Goal: Task Accomplishment & Management: Manage account settings

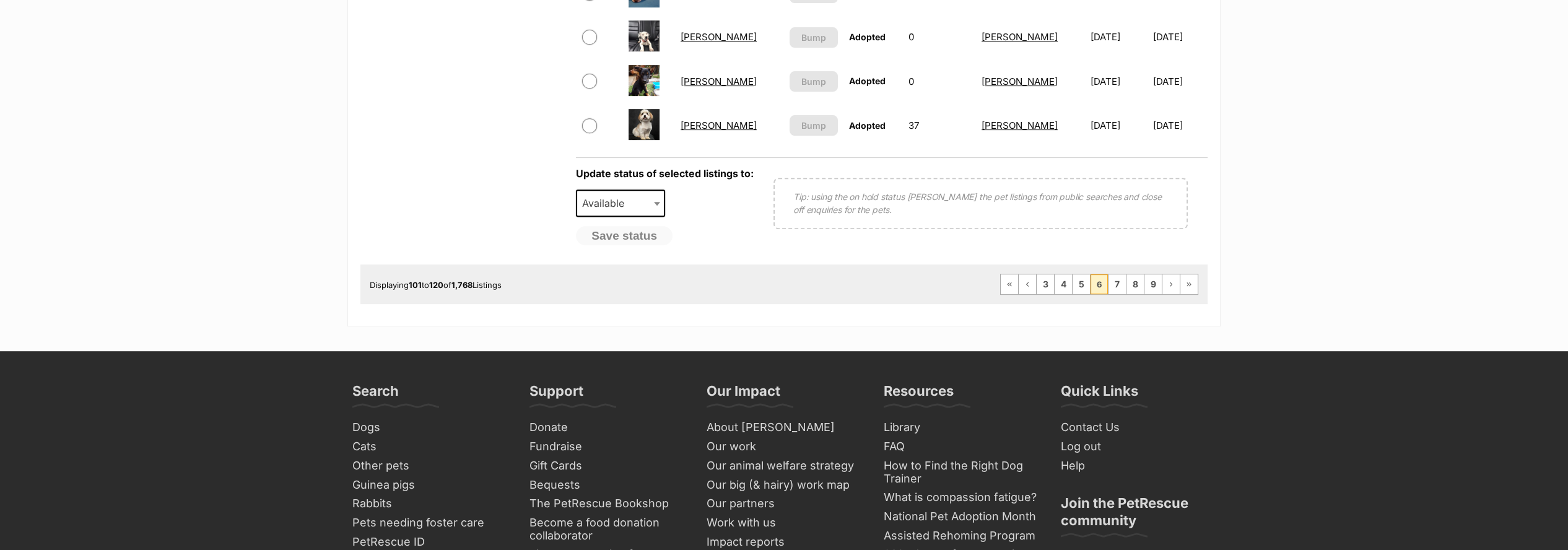
scroll to position [1101, 0]
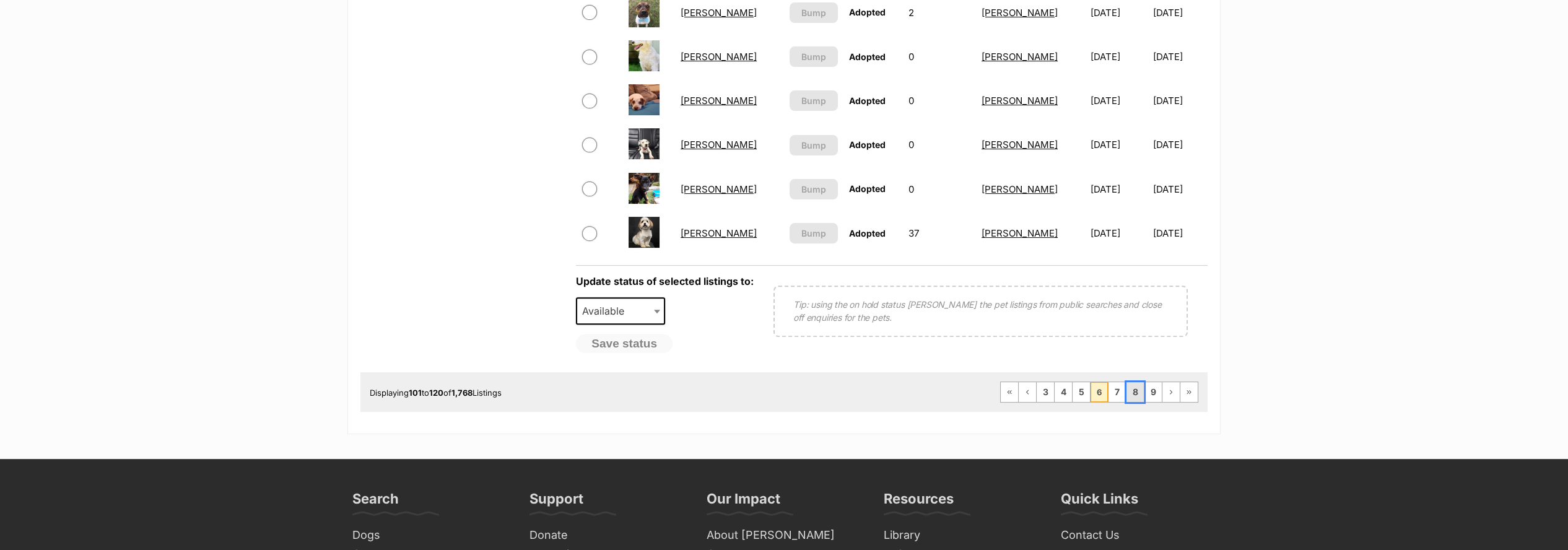
click at [1135, 382] on link "8" at bounding box center [1135, 391] width 17 height 20
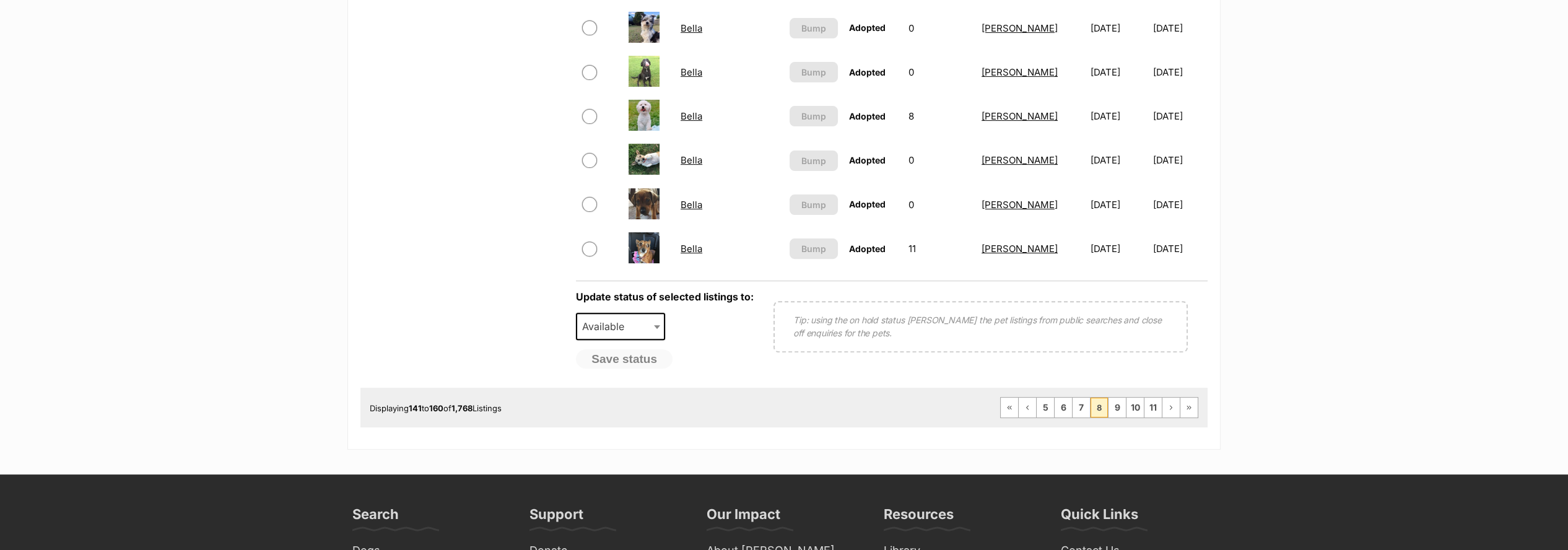
scroll to position [1238, 0]
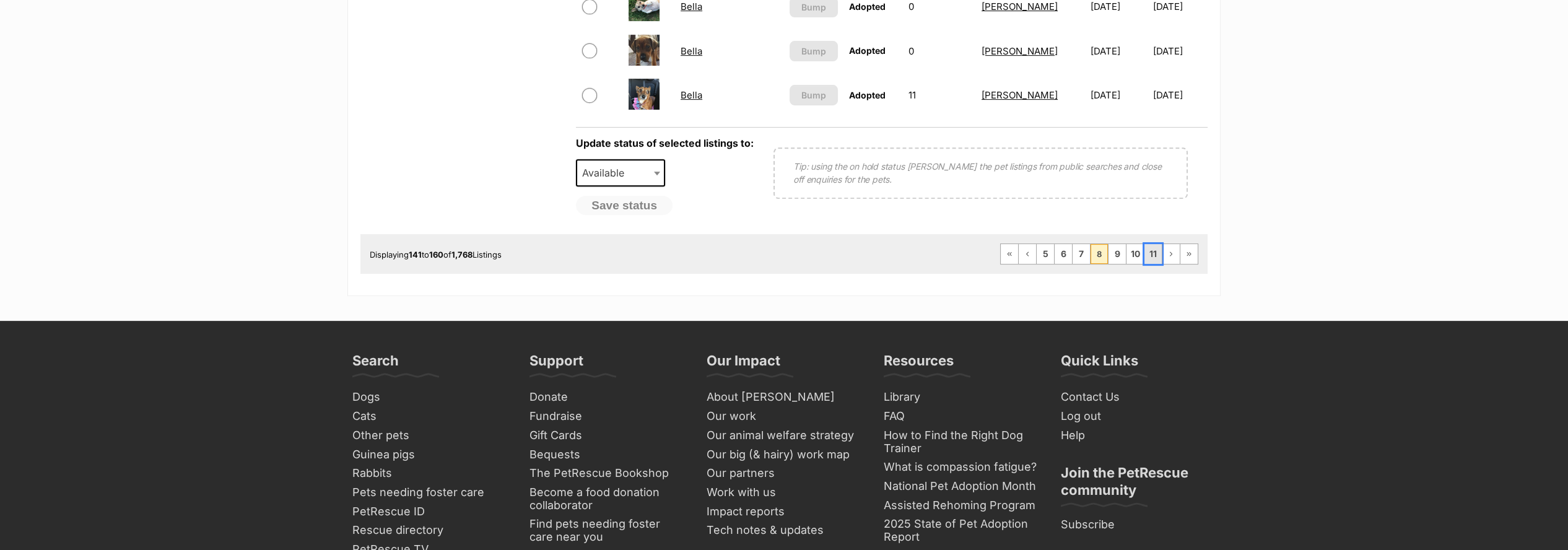
click at [1155, 244] on link "11" at bounding box center [1153, 254] width 17 height 20
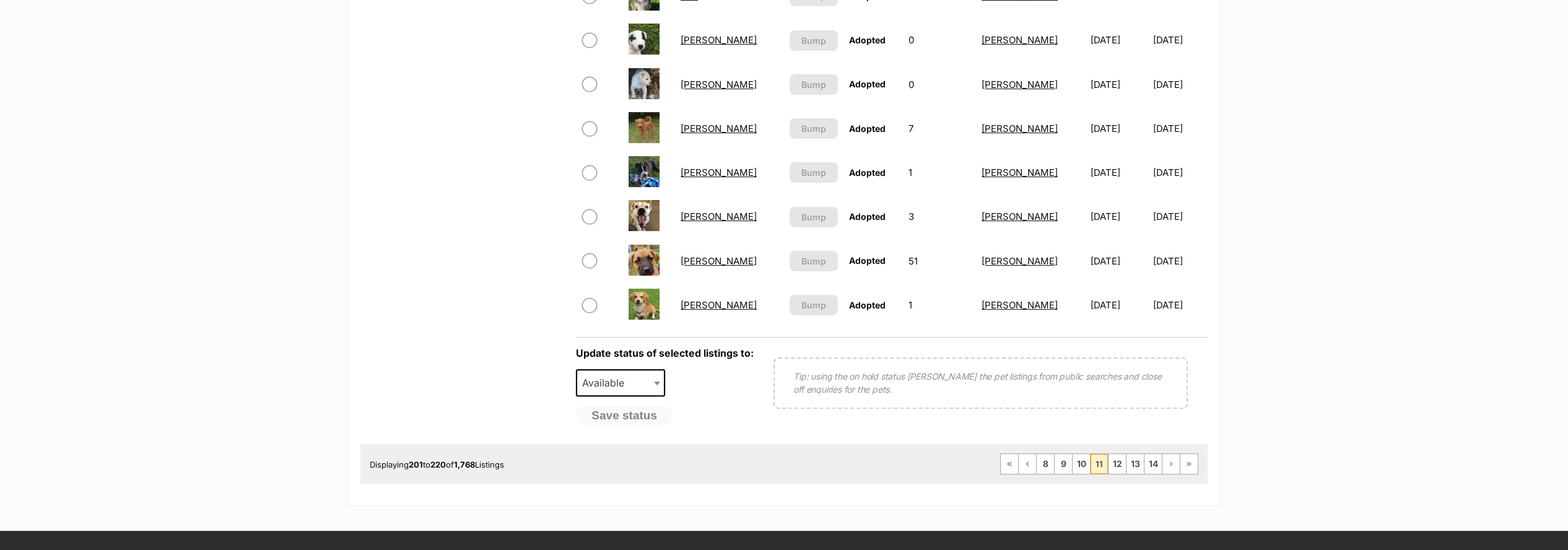
scroll to position [1032, 0]
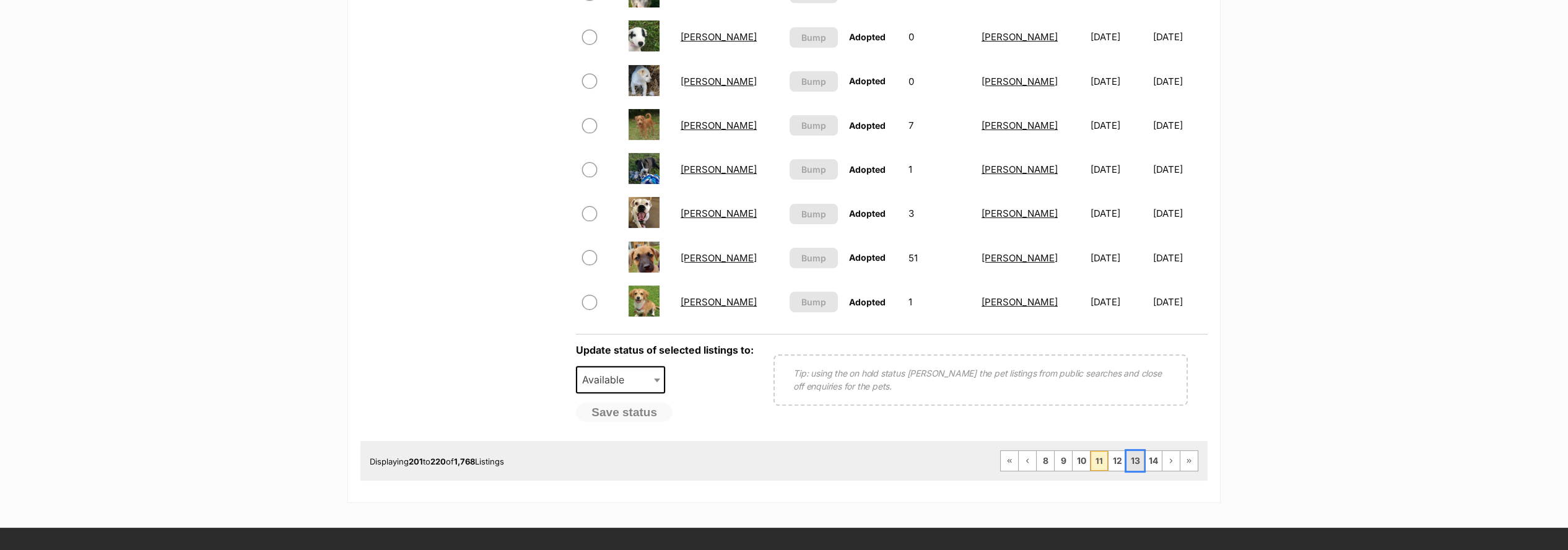
click at [1135, 451] on link "13" at bounding box center [1135, 460] width 17 height 20
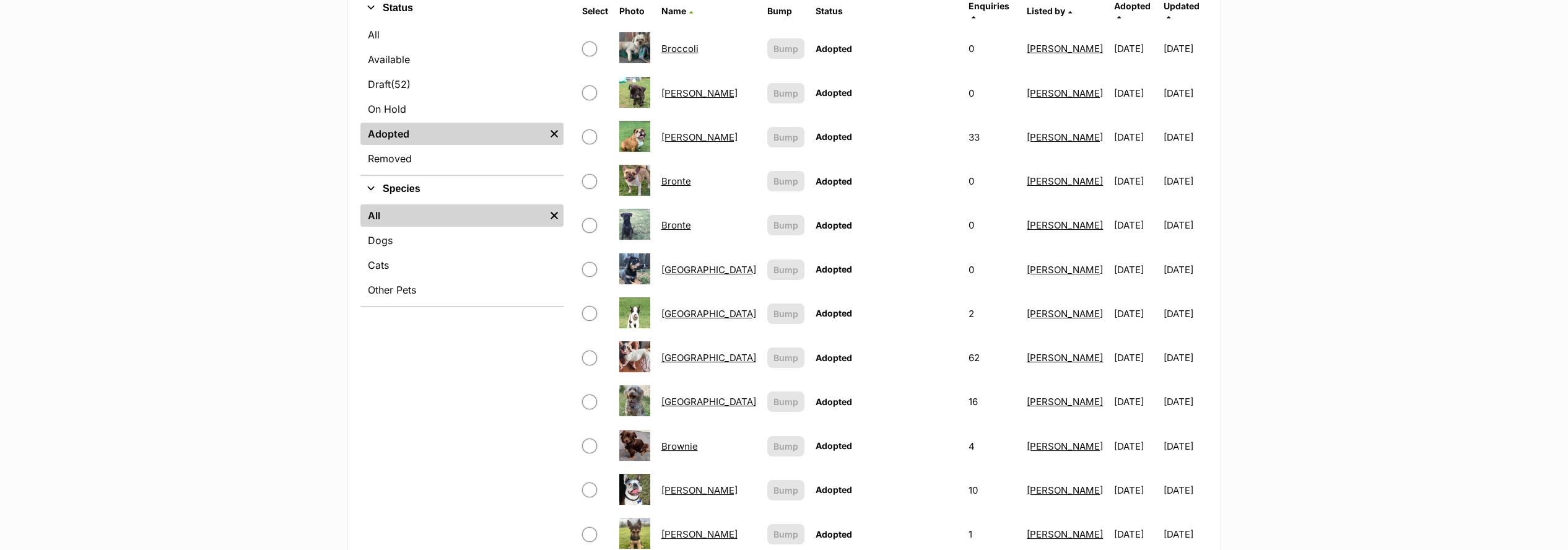
scroll to position [481, 0]
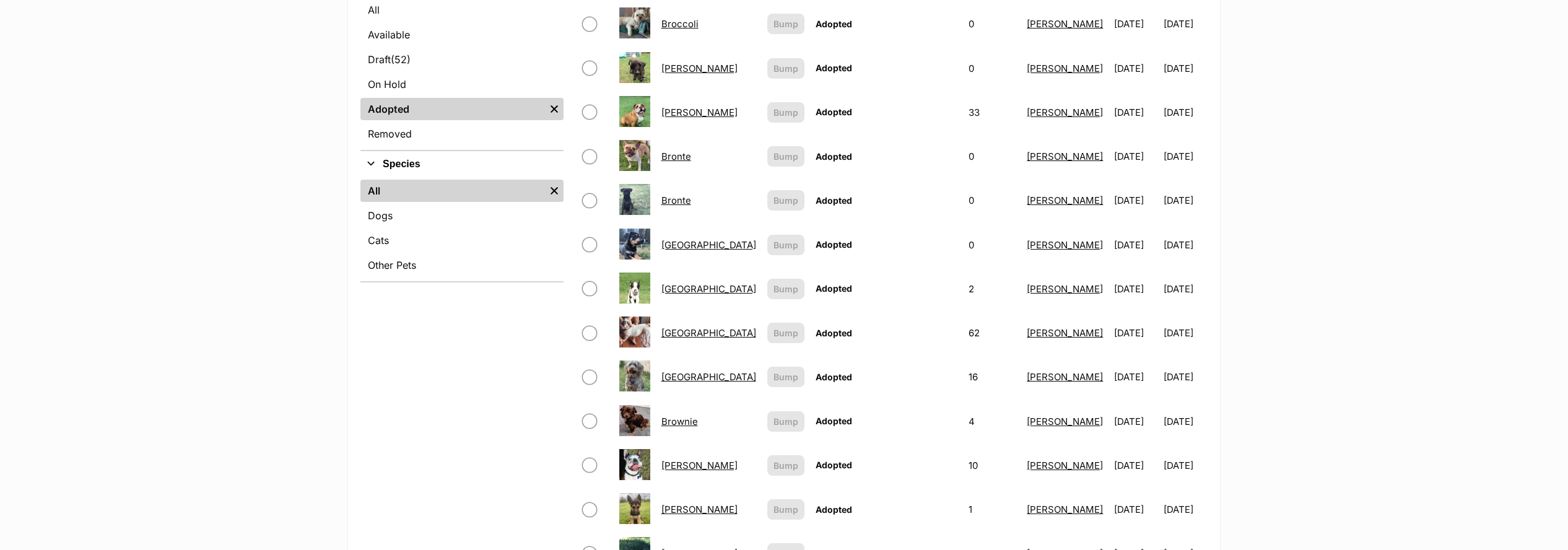
click at [703, 371] on link "Brooklyn" at bounding box center [709, 377] width 95 height 12
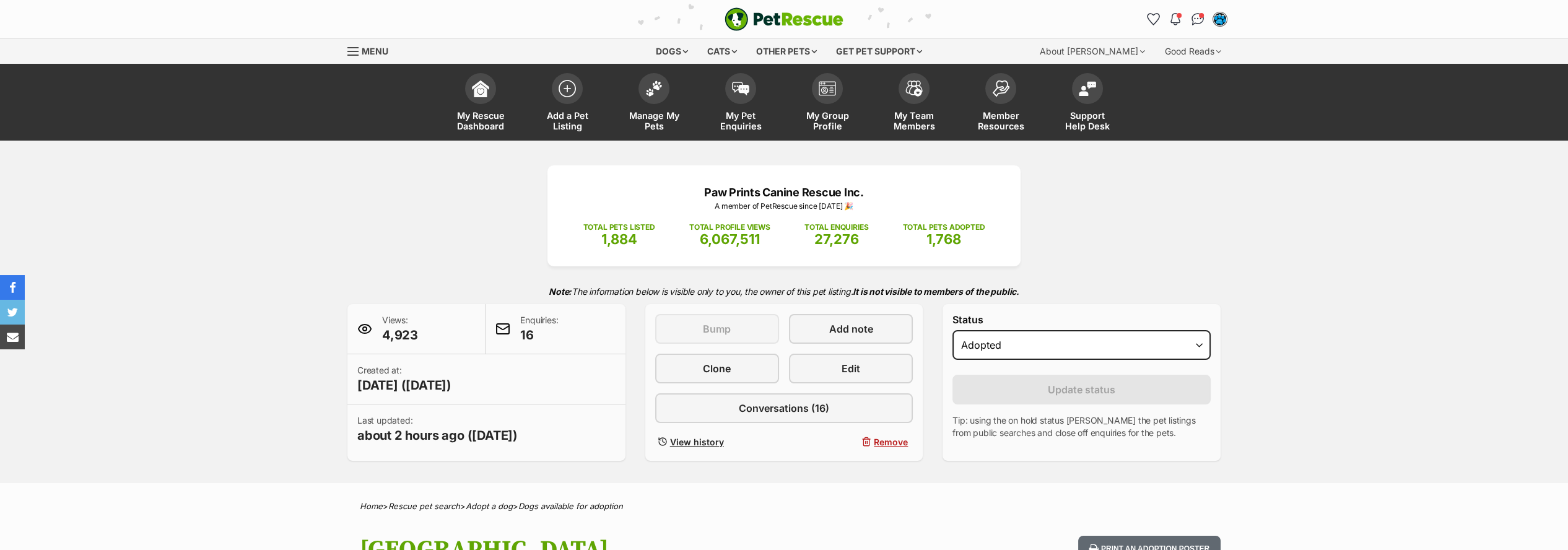
click at [838, 360] on link "Edit" at bounding box center [851, 368] width 124 height 30
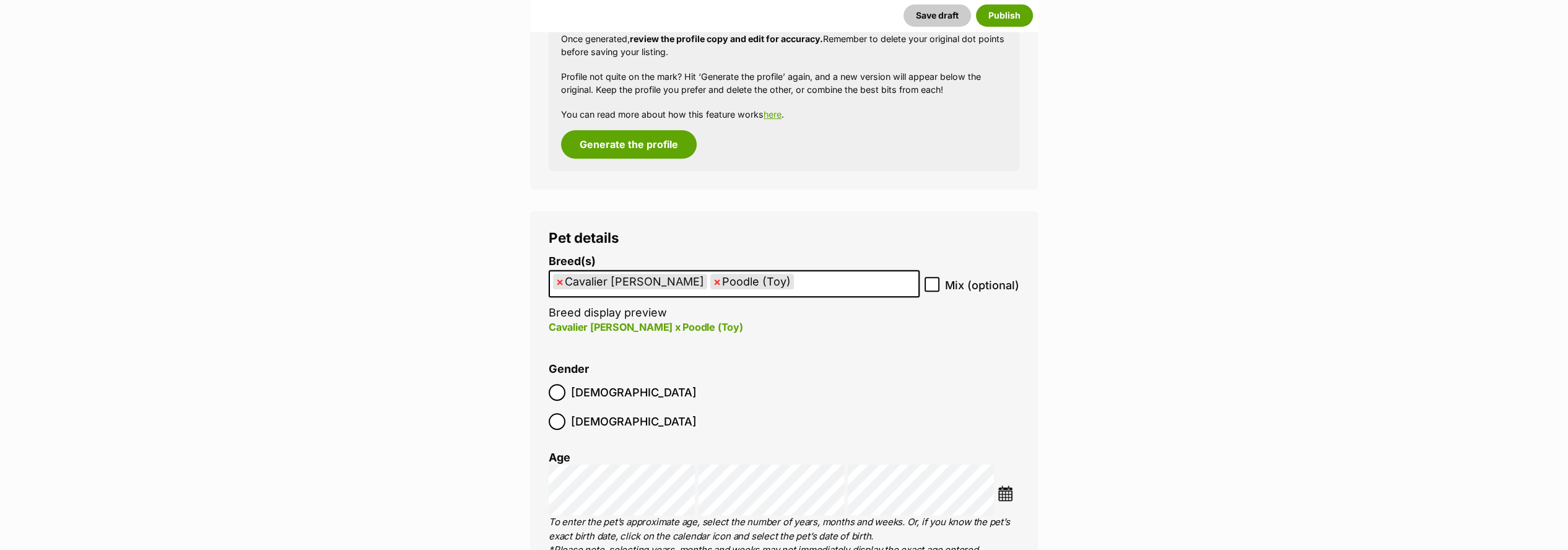
scroll to position [1927, 0]
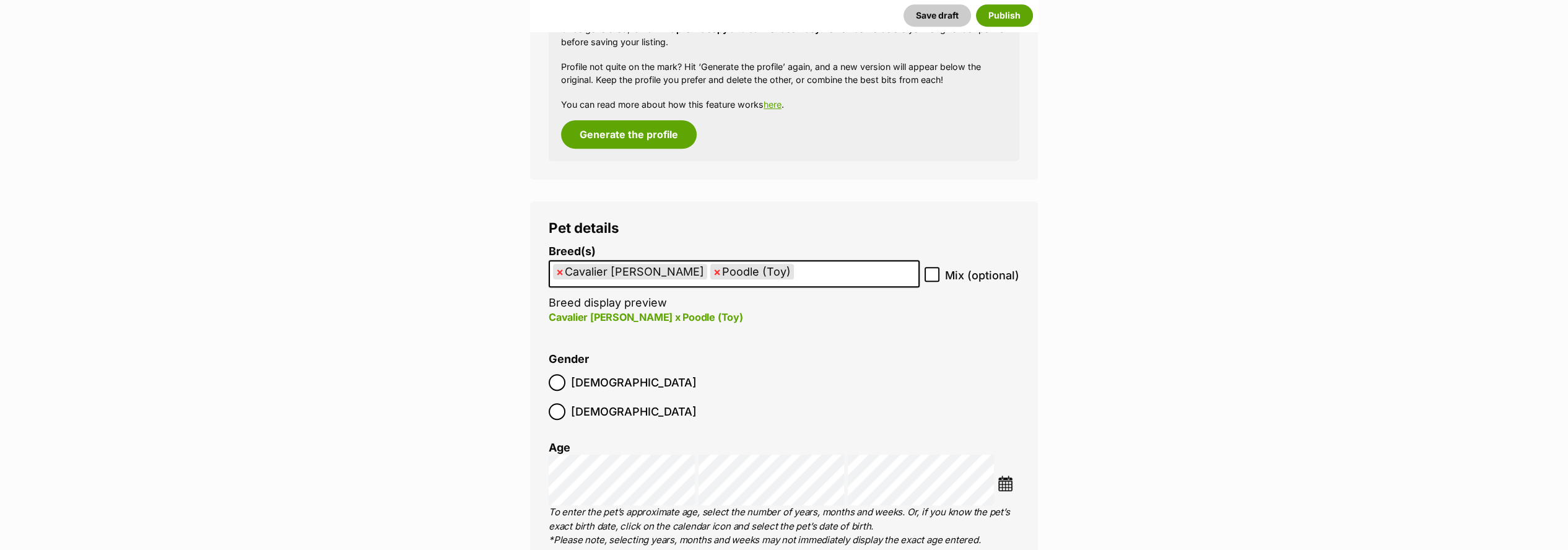
click at [1004, 475] on img at bounding box center [1005, 483] width 15 height 15
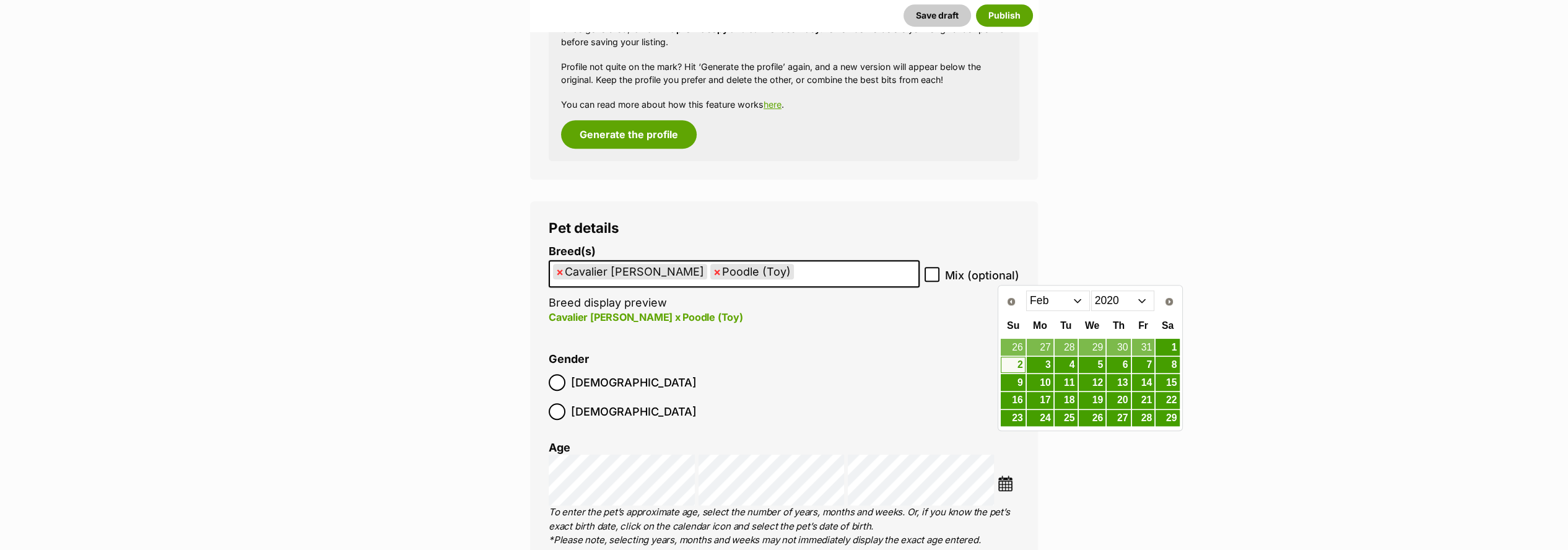
click at [1143, 301] on select "2010 2011 2012 2013 2014 2015 2016 2017 2018 2019 2020 2021 2022 2023 2024 2025" at bounding box center [1123, 300] width 64 height 20
drag, startPoint x: 1072, startPoint y: 300, endPoint x: 1072, endPoint y: 309, distance: 9.0
click at [1072, 301] on select "Jan Feb Mar Apr May Jun Jul Aug Sep Oct Nov Dec" at bounding box center [1058, 300] width 64 height 20
click at [1016, 378] on link "10" at bounding box center [1012, 382] width 24 height 15
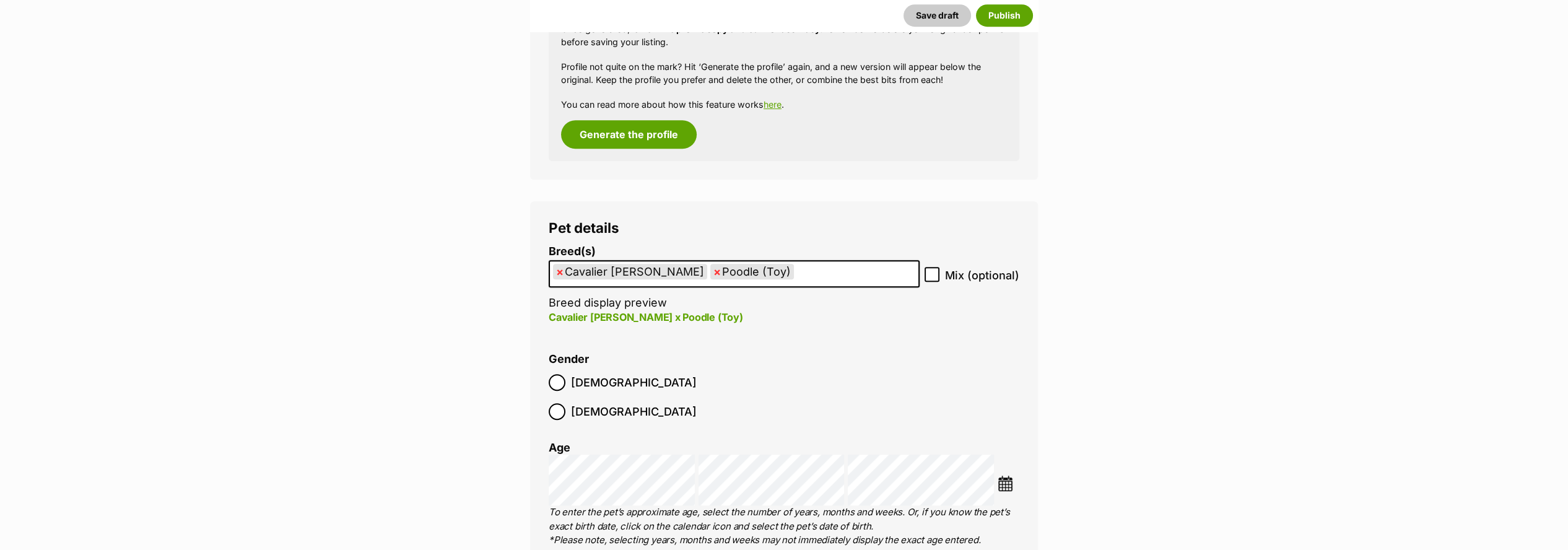
click at [1010, 475] on img at bounding box center [1005, 483] width 15 height 15
